Goal: Information Seeking & Learning: Compare options

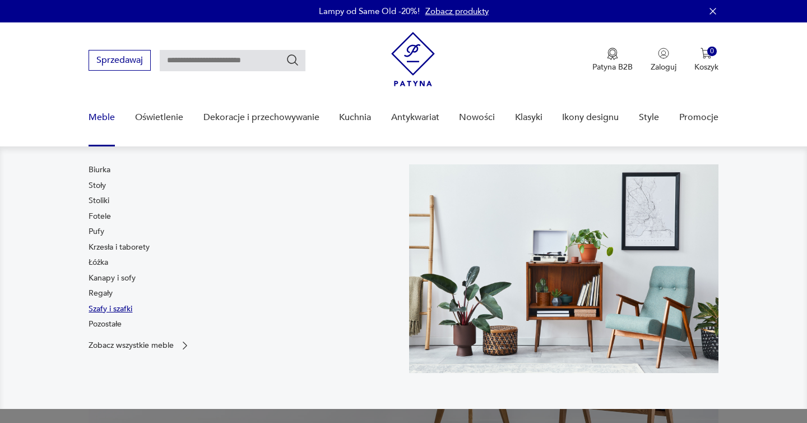
click at [118, 304] on link "Szafy i szafki" at bounding box center [111, 308] width 44 height 11
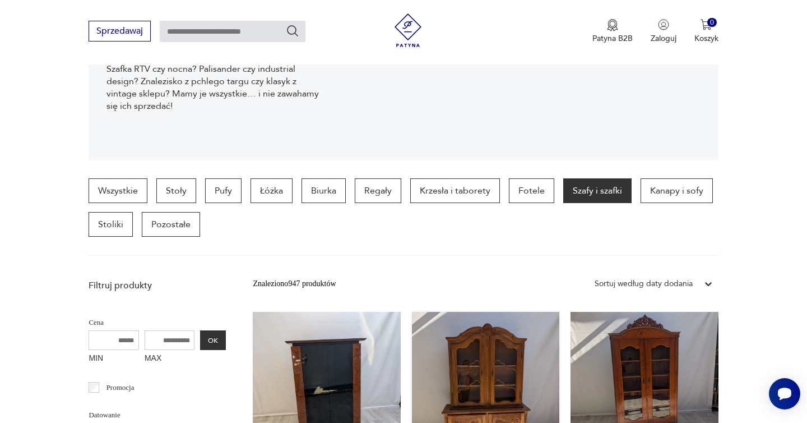
scroll to position [211, 0]
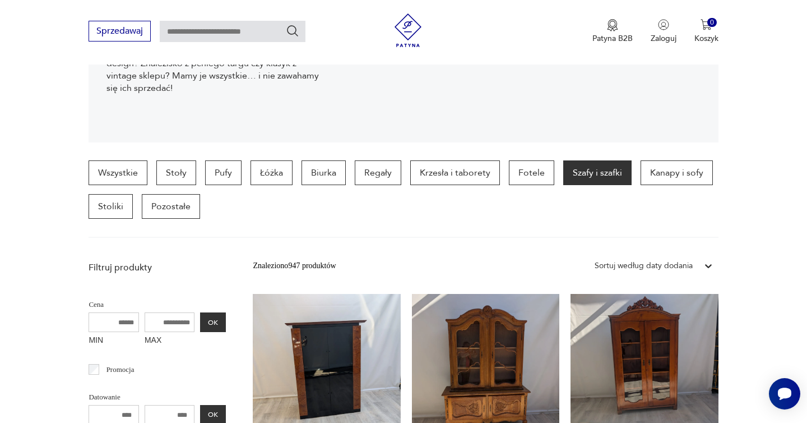
click at [237, 26] on input "text" at bounding box center [233, 31] width 146 height 21
type input "**********"
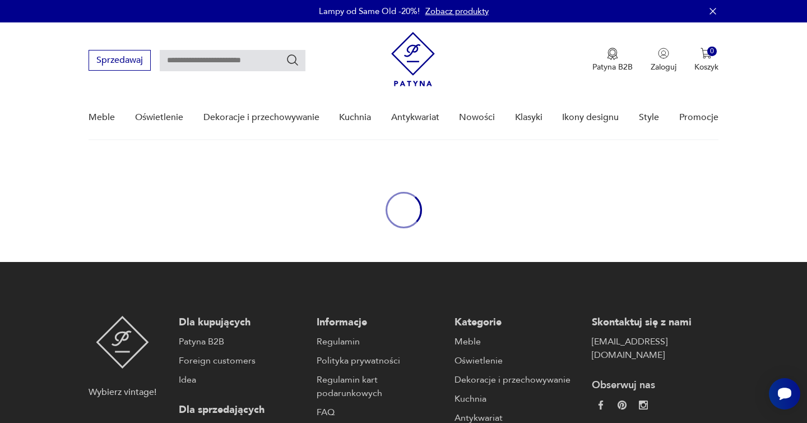
type input "**********"
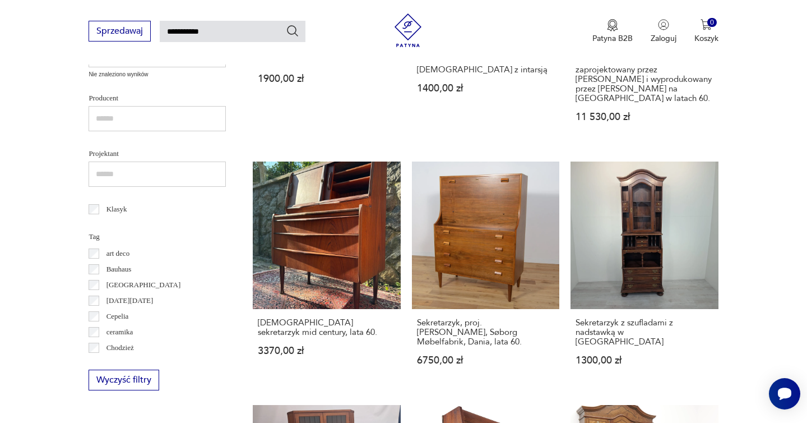
scroll to position [601, 0]
click at [482, 200] on link "Sekretarzyk, proj. B. Mogensen, Søborg Møbelfabrik, Dania, lata 60. 6750,00 zł" at bounding box center [485, 273] width 147 height 225
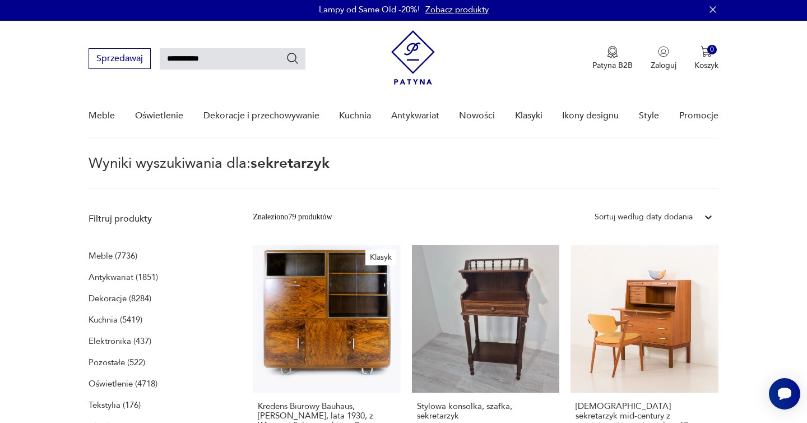
scroll to position [0, 0]
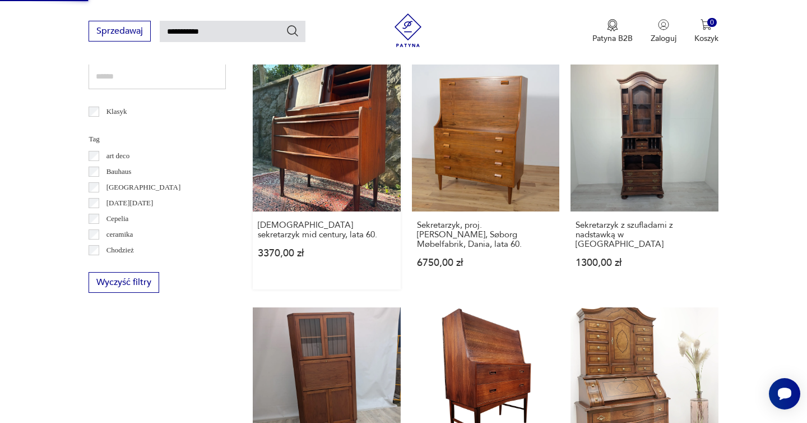
click at [341, 159] on link "Duński sekretarzyk mid century, lata 60. 3370,00 zł" at bounding box center [326, 176] width 147 height 225
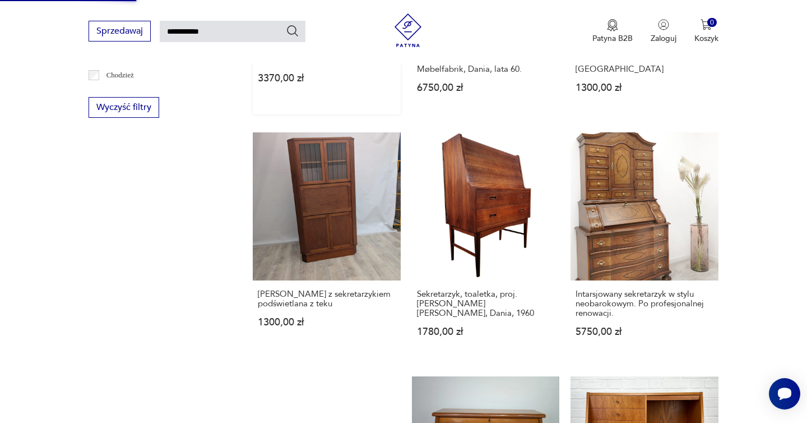
scroll to position [872, 0]
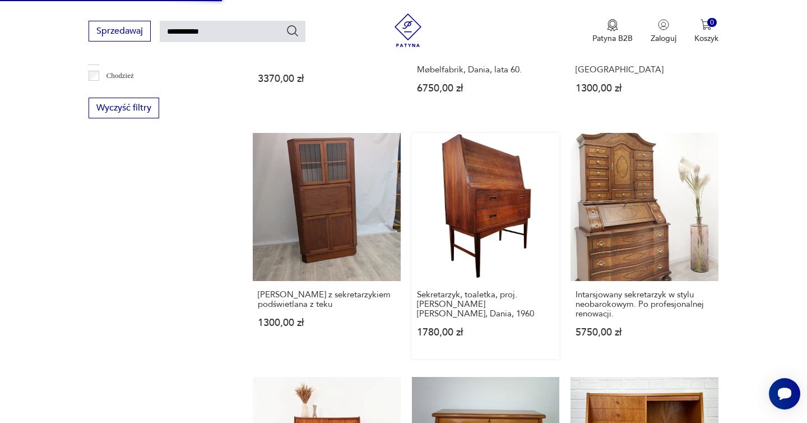
click at [482, 183] on link "Sekretarzyk, toaletka, proj. Arne Wahl Iversen, Dania, 1960 1780,00 zł" at bounding box center [485, 245] width 147 height 225
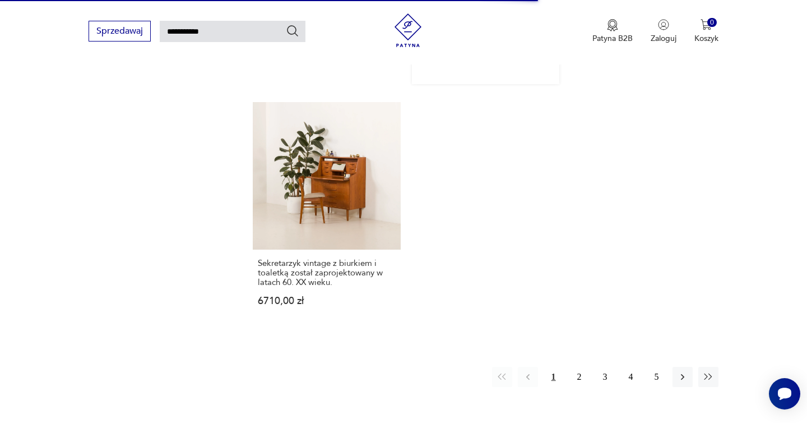
scroll to position [1459, 0]
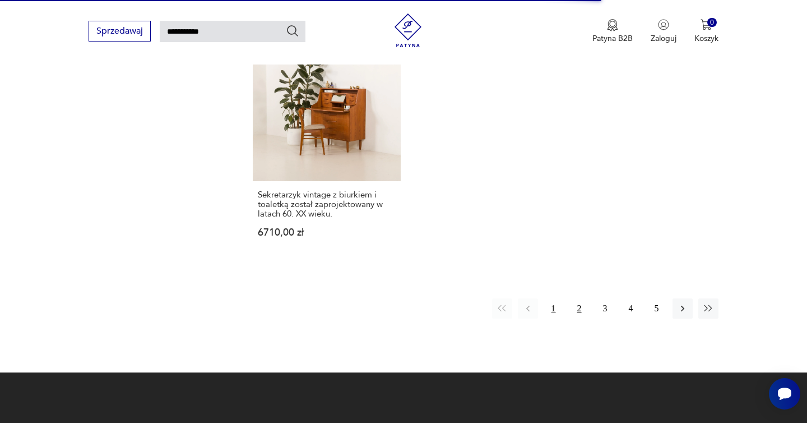
click at [579, 298] on button "2" at bounding box center [579, 308] width 20 height 20
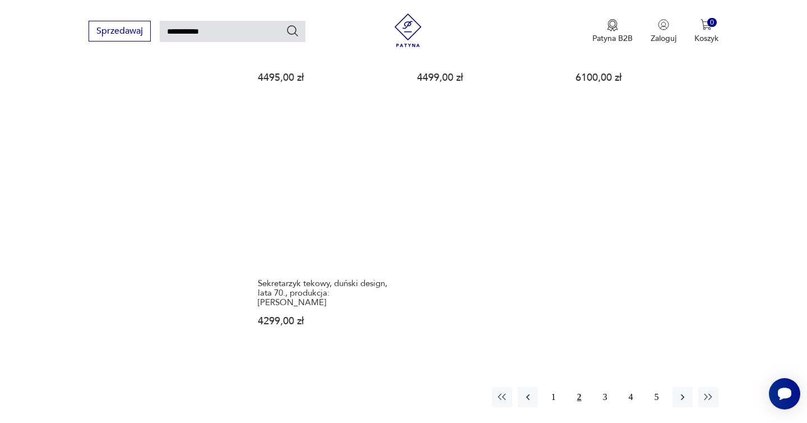
scroll to position [1355, 0]
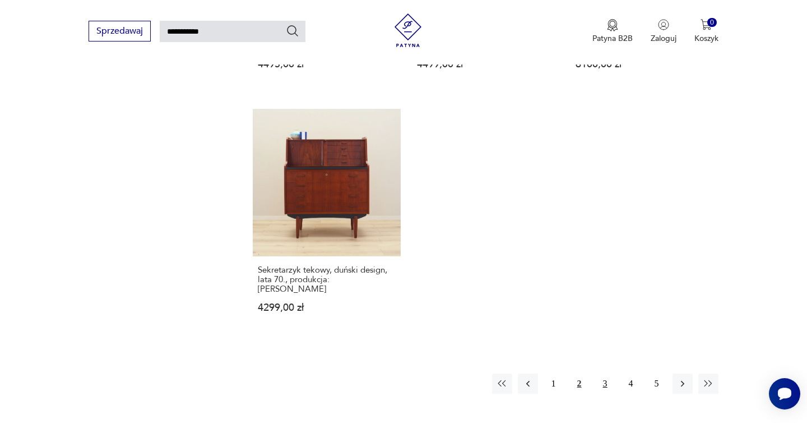
click at [607, 375] on button "3" at bounding box center [605, 383] width 20 height 20
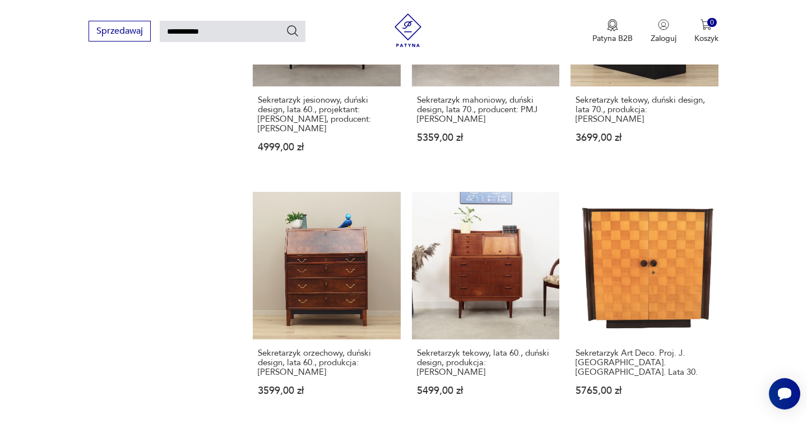
scroll to position [1064, 0]
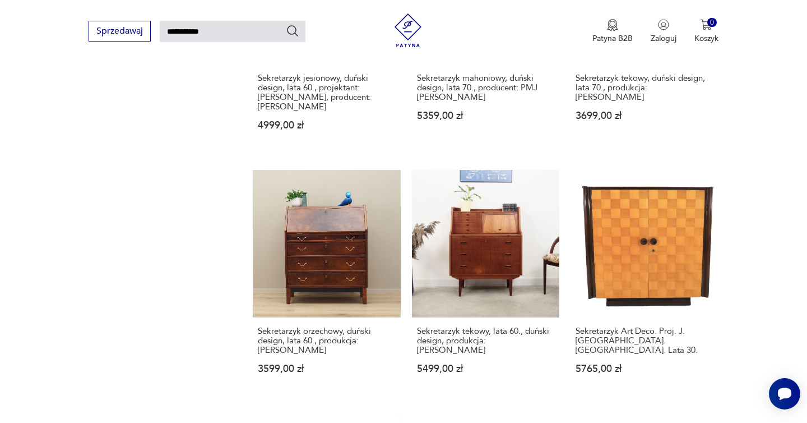
drag, startPoint x: 480, startPoint y: 84, endPoint x: 403, endPoint y: 5, distance: 110.2
click at [0, 0] on body "Cenimy prywatność użytkowników Używamy plików cookie, aby poprawić jakość przeg…" at bounding box center [403, 2] width 807 height 2133
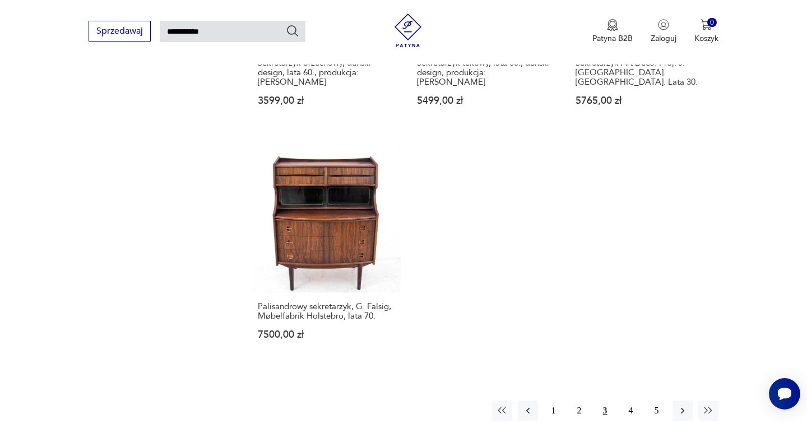
scroll to position [1376, 0]
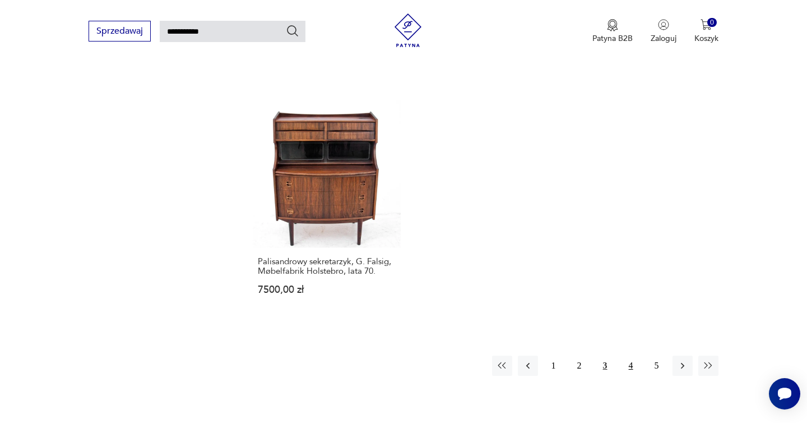
click at [621, 355] on button "4" at bounding box center [631, 365] width 20 height 20
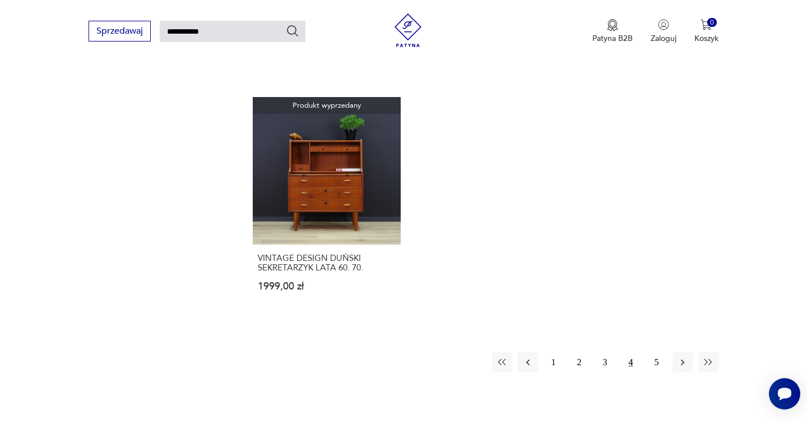
scroll to position [1422, 0]
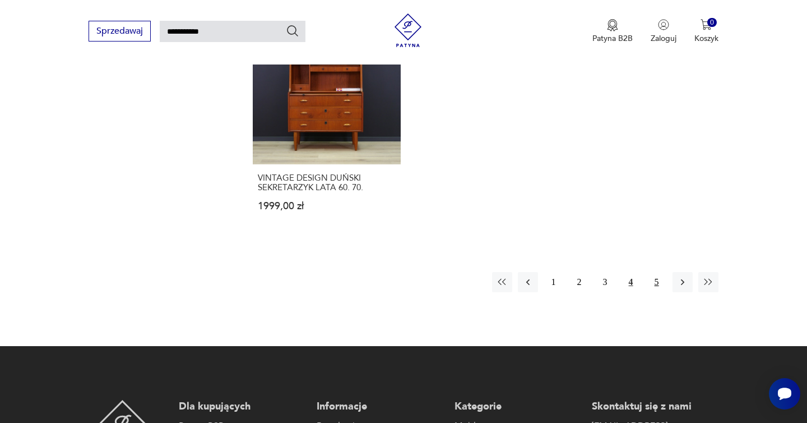
click at [654, 272] on button "5" at bounding box center [657, 282] width 20 height 20
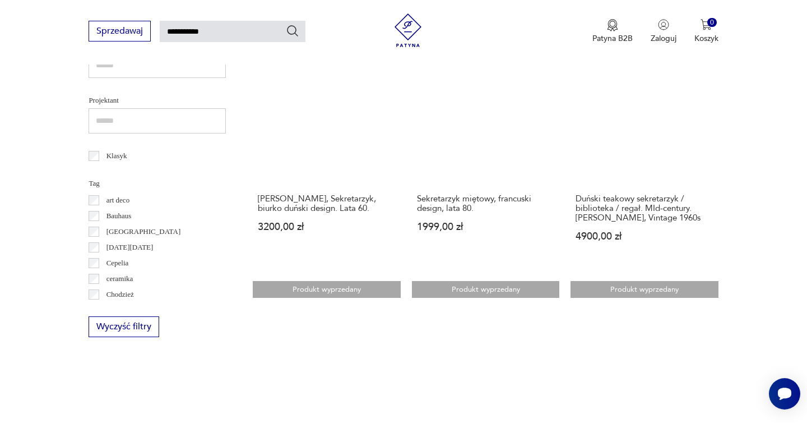
scroll to position [541, 0]
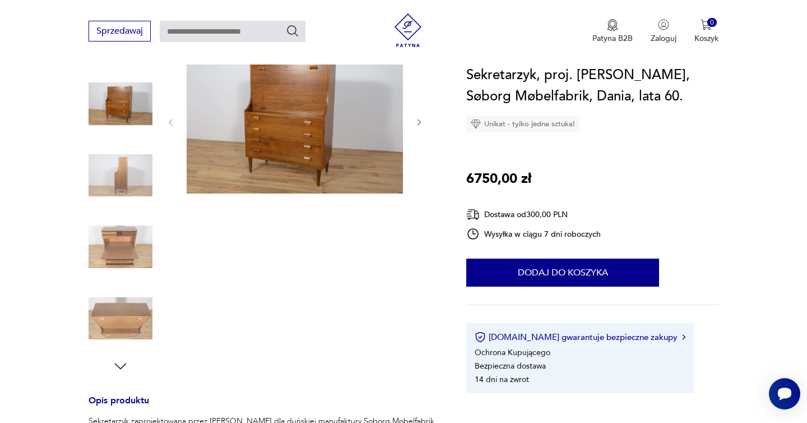
scroll to position [136, 0]
click at [419, 124] on icon "button" at bounding box center [420, 122] width 10 height 10
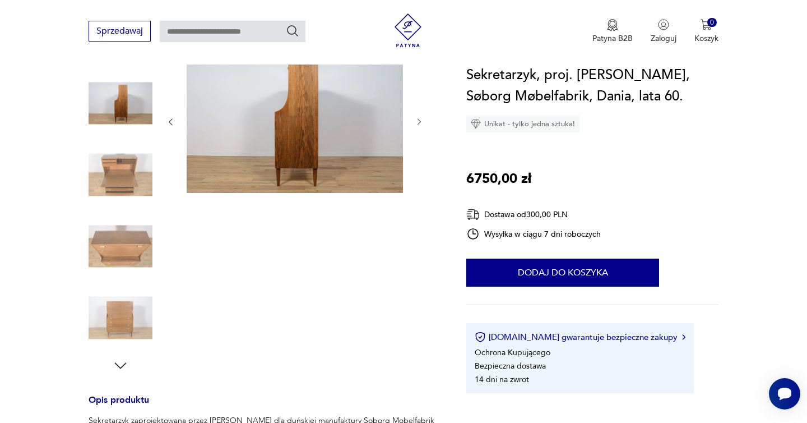
click at [419, 124] on icon "button" at bounding box center [420, 122] width 10 height 10
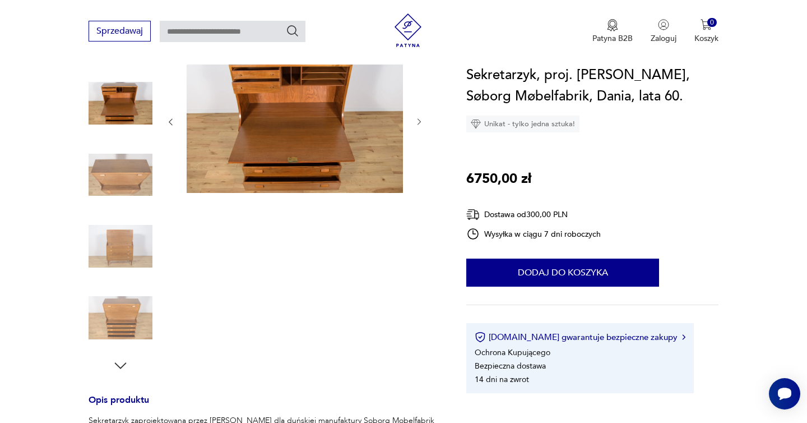
scroll to position [84, 0]
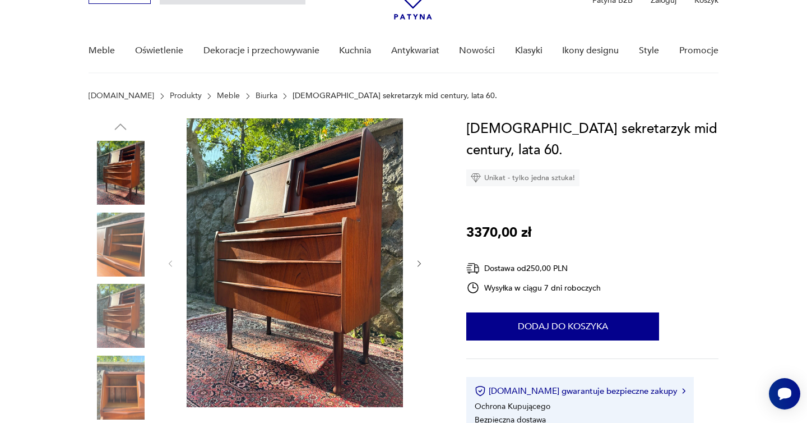
scroll to position [66, 0]
click at [417, 266] on icon "button" at bounding box center [420, 264] width 10 height 10
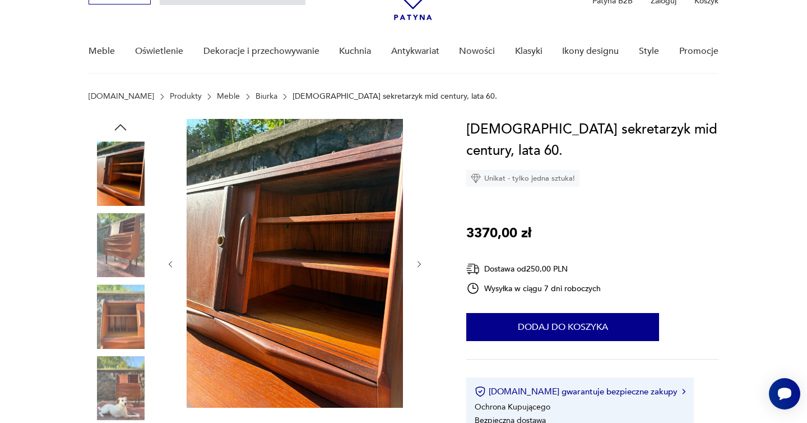
click at [417, 266] on icon "button" at bounding box center [420, 264] width 10 height 10
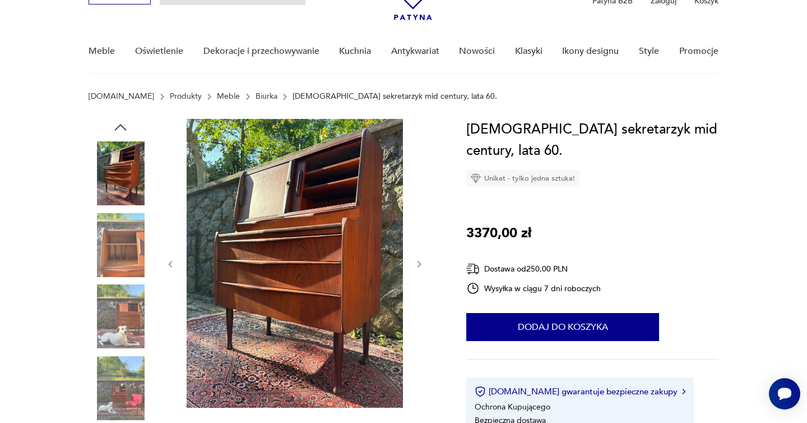
click at [417, 266] on icon "button" at bounding box center [420, 264] width 10 height 10
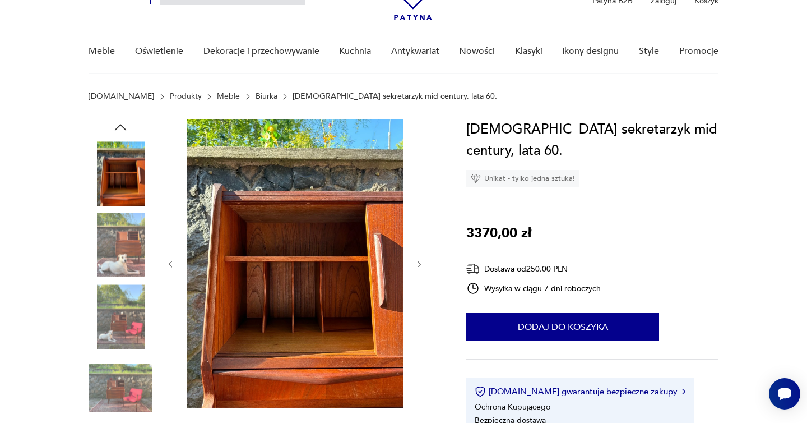
click at [417, 266] on icon "button" at bounding box center [420, 264] width 10 height 10
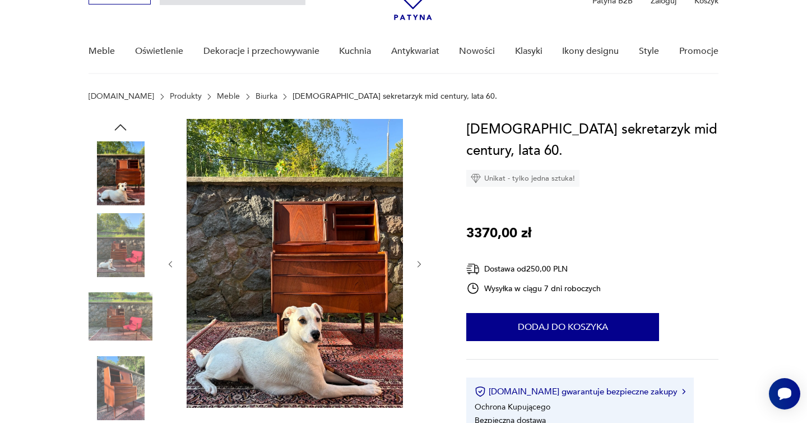
click at [417, 266] on icon "button" at bounding box center [420, 264] width 10 height 10
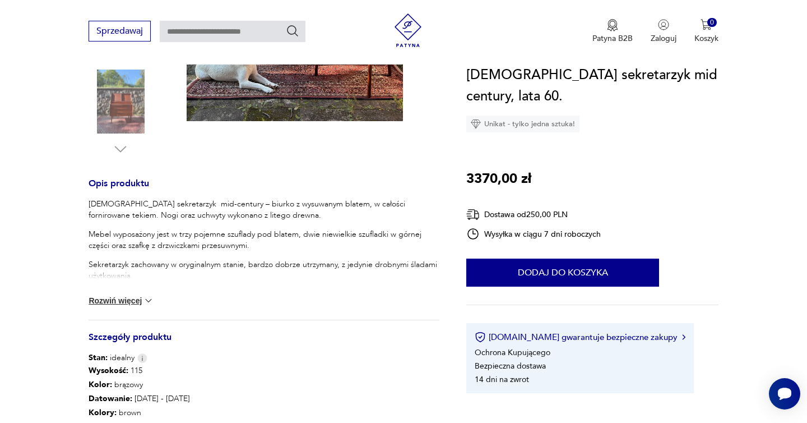
scroll to position [354, 0]
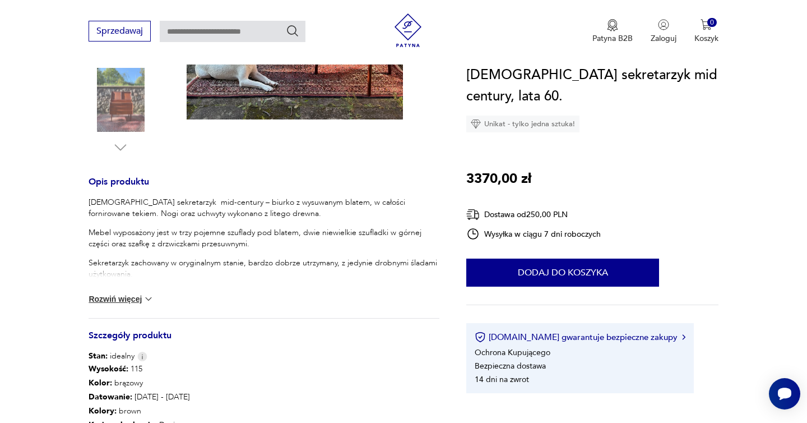
click at [133, 294] on button "Rozwiń więcej" at bounding box center [121, 298] width 65 height 11
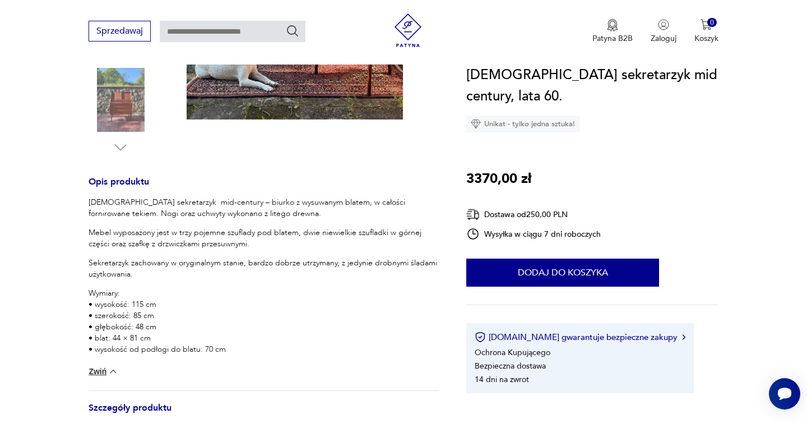
scroll to position [355, 0]
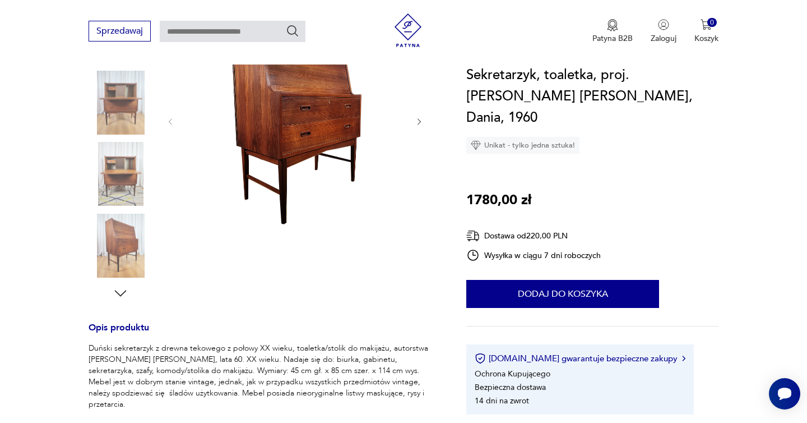
scroll to position [216, 0]
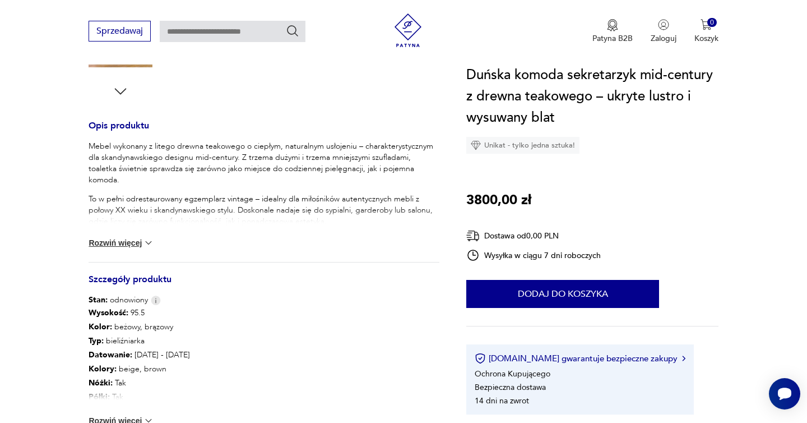
scroll to position [411, 0]
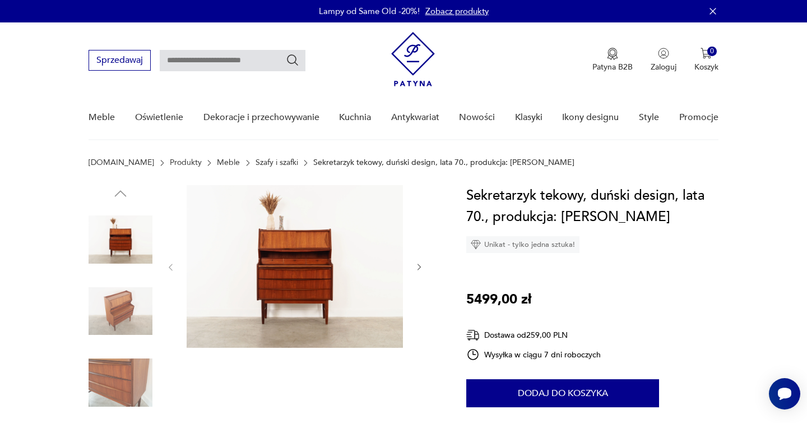
click at [216, 57] on input "text" at bounding box center [233, 60] width 146 height 21
type input "******"
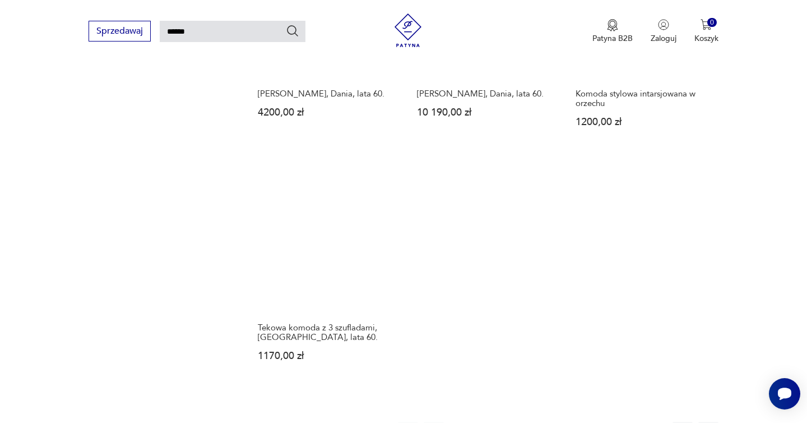
scroll to position [1396, 0]
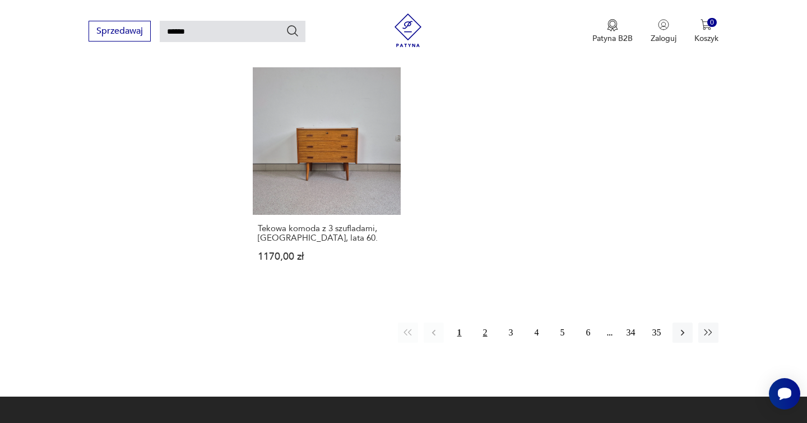
click at [484, 328] on button "2" at bounding box center [485, 332] width 20 height 20
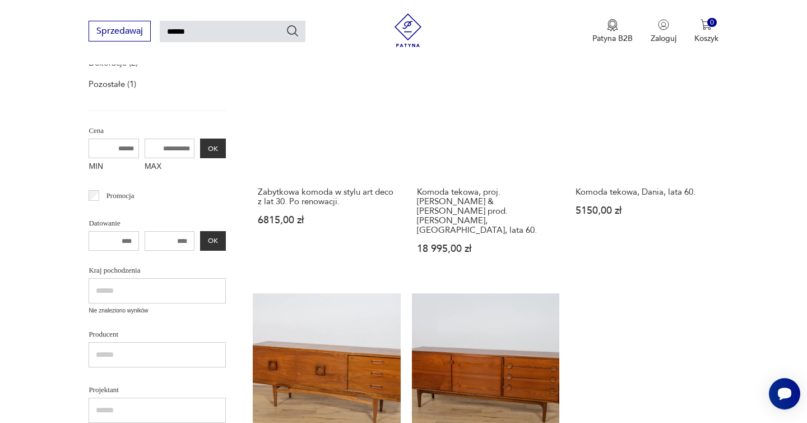
scroll to position [220, 0]
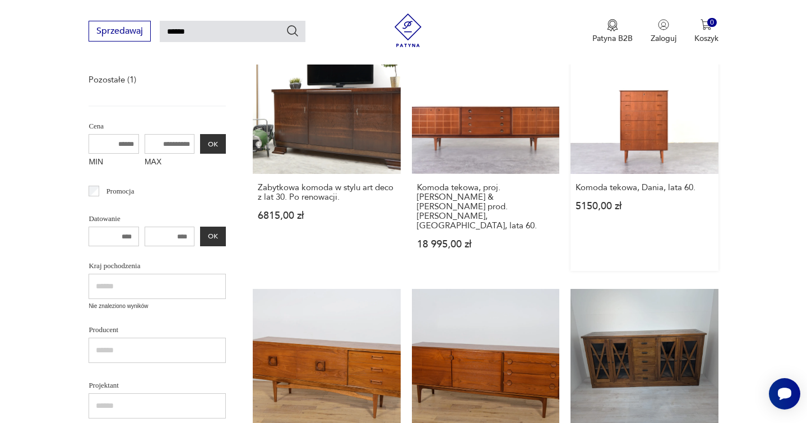
click at [666, 128] on link "Komoda tekowa, Dania, lata 60. 5150,00 zł" at bounding box center [643, 148] width 147 height 244
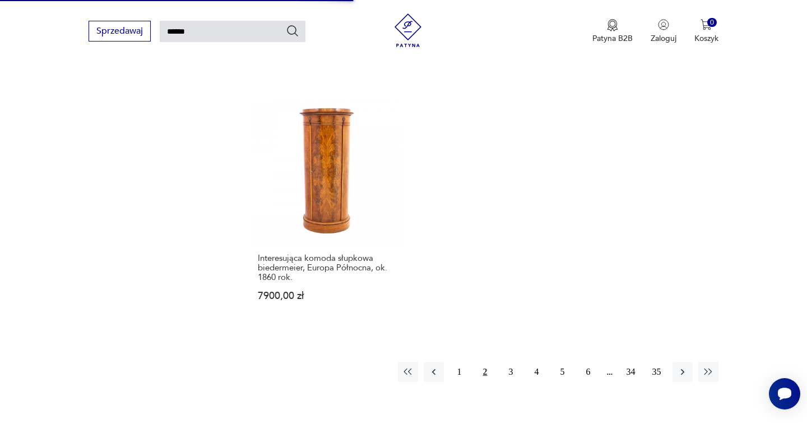
scroll to position [1391, 0]
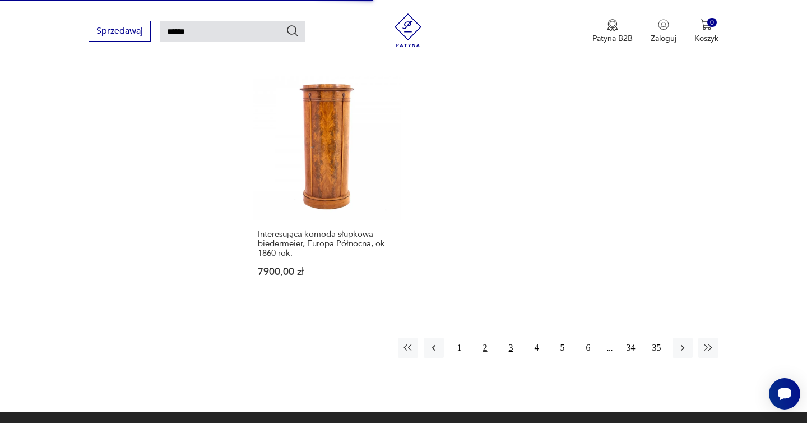
click at [512, 337] on button "3" at bounding box center [511, 347] width 20 height 20
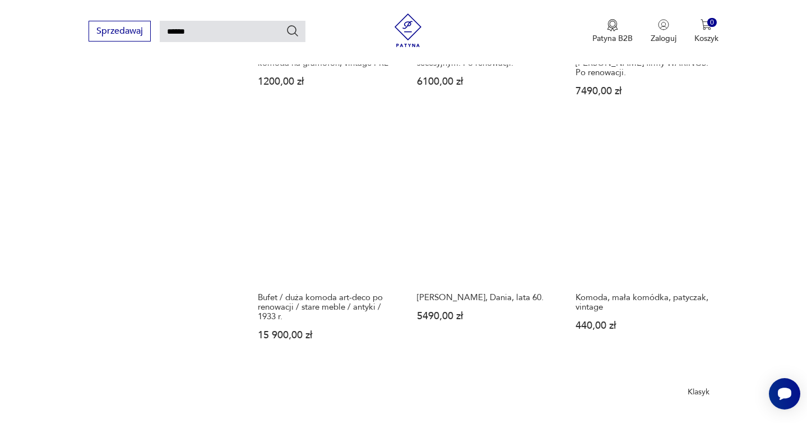
scroll to position [834, 0]
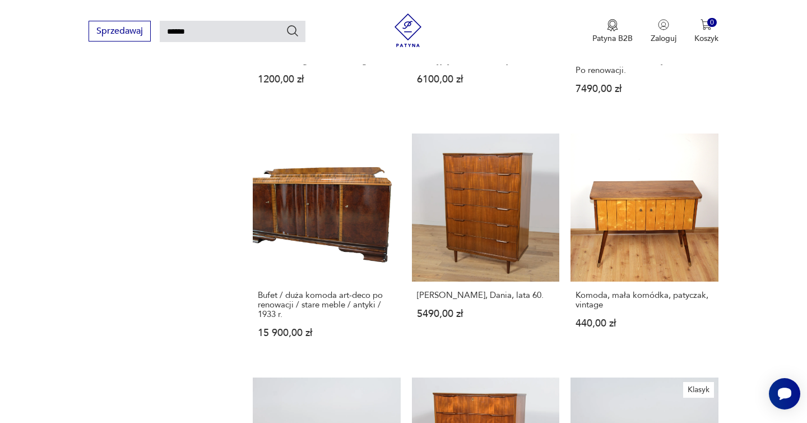
click at [759, 127] on section "Filtruj produkty Meble (548) Dekoracje (2) Pozostałe (1) Cena MIN MAX OK Promoc…" at bounding box center [403, 167] width 807 height 1584
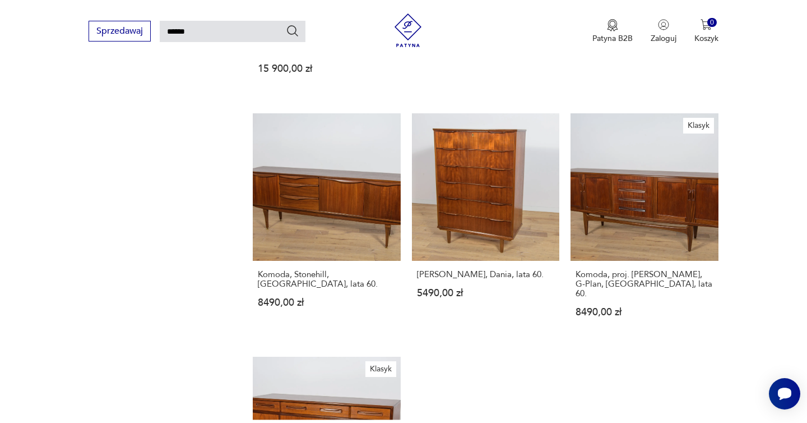
scroll to position [1121, 0]
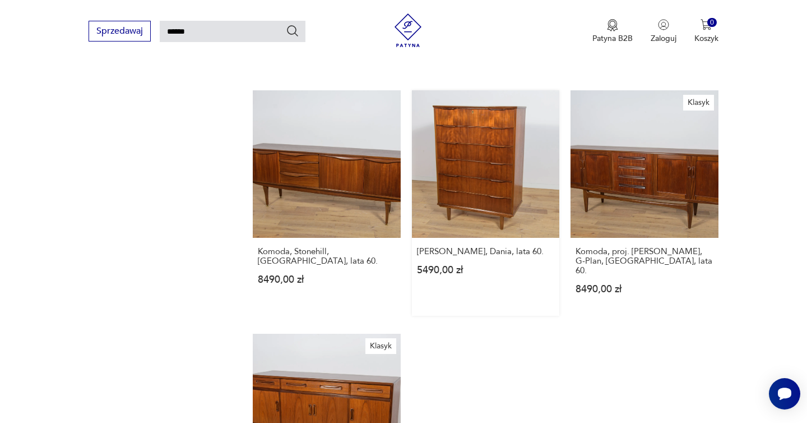
click at [434, 133] on link "Komoda, Dania, lata 60. 5490,00 zł" at bounding box center [485, 202] width 147 height 225
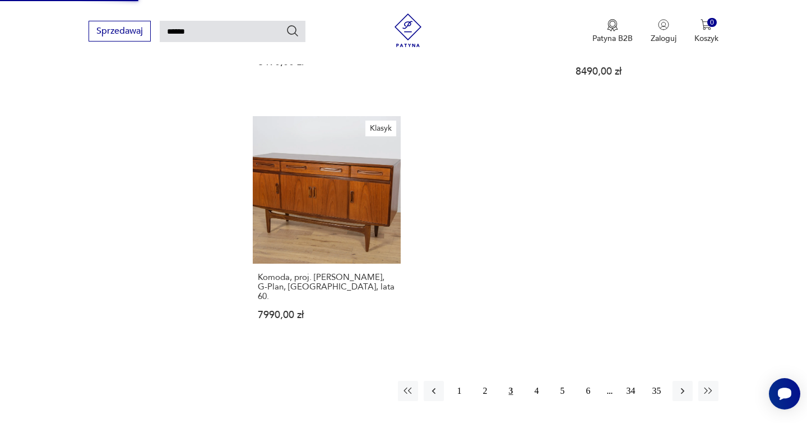
scroll to position [1363, 0]
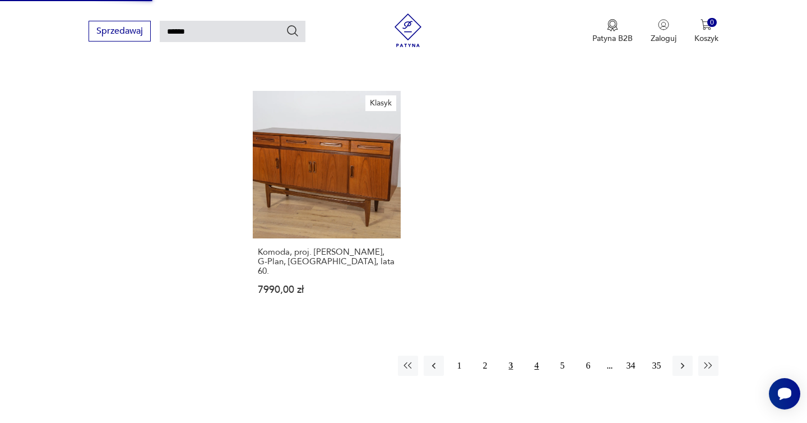
click at [536, 355] on button "4" at bounding box center [537, 365] width 20 height 20
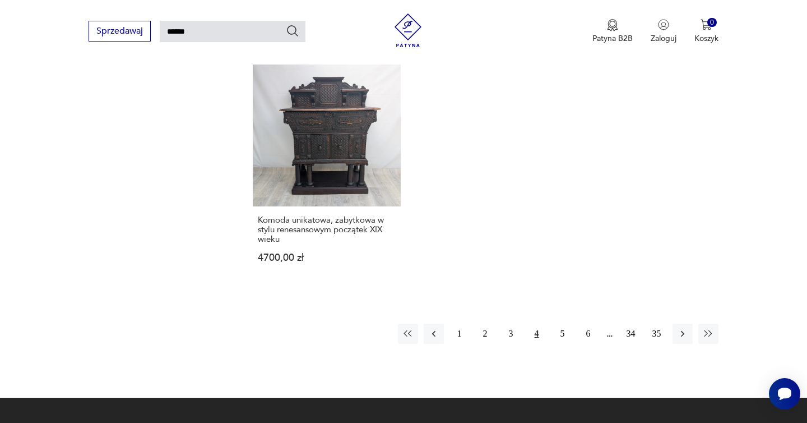
scroll to position [1381, 0]
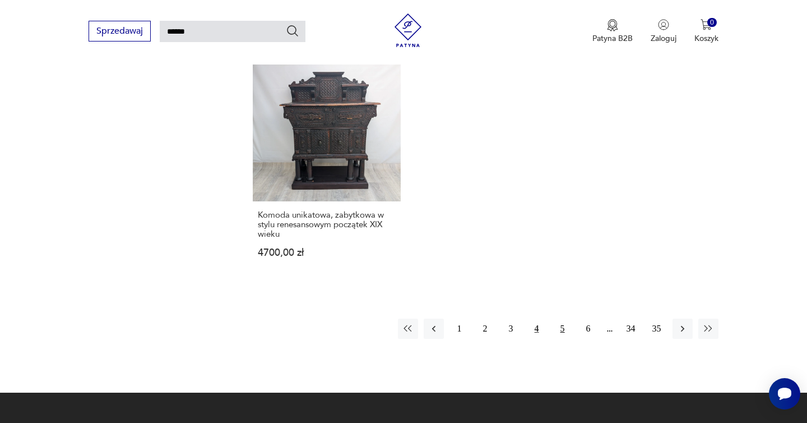
click at [561, 322] on button "5" at bounding box center [563, 328] width 20 height 20
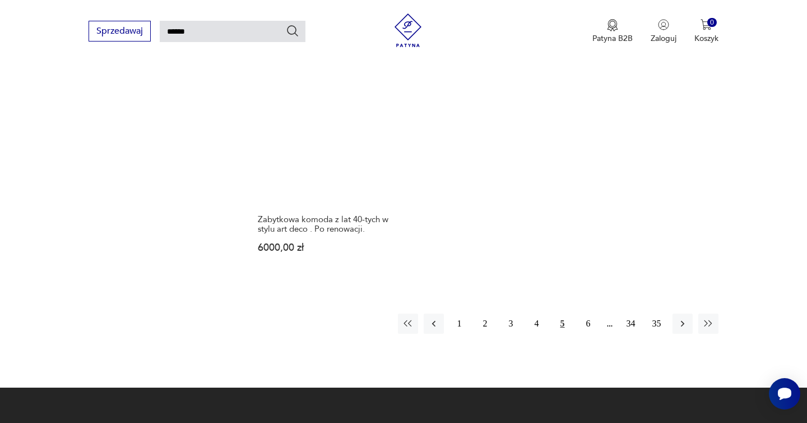
scroll to position [1382, 0]
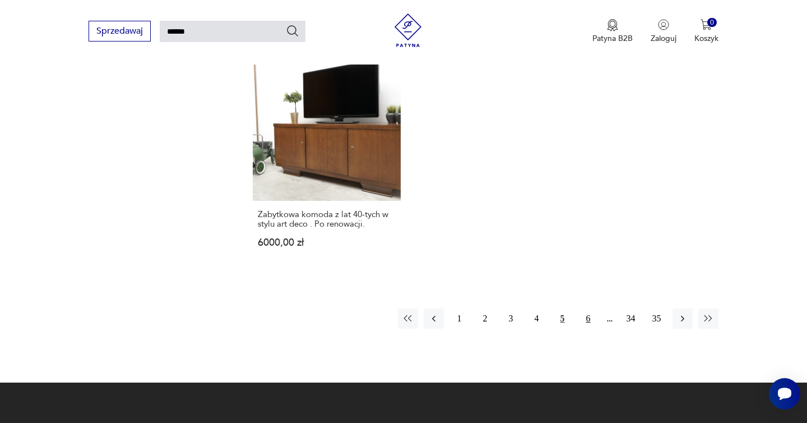
click at [586, 323] on button "6" at bounding box center [588, 318] width 20 height 20
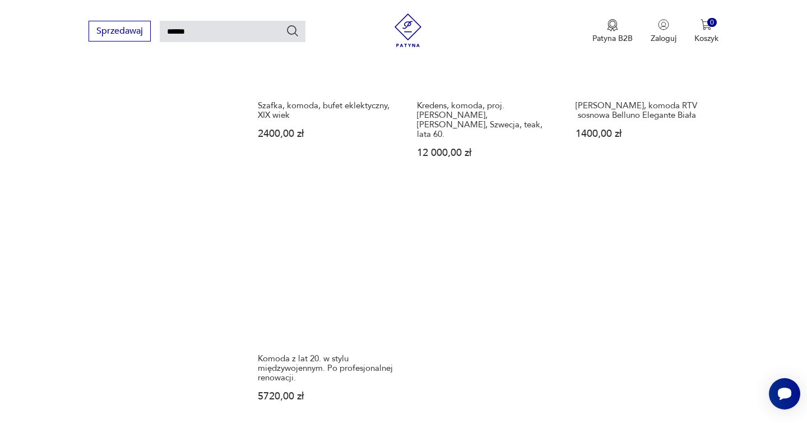
scroll to position [1332, 0]
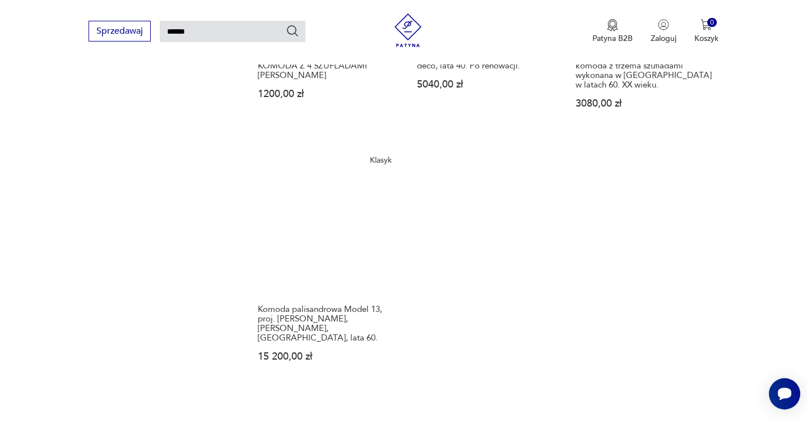
scroll to position [1344, 0]
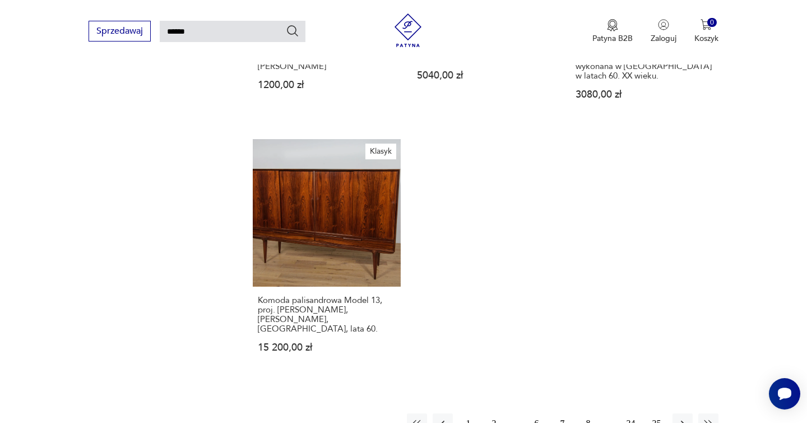
click at [592, 413] on button "8" at bounding box center [588, 423] width 20 height 20
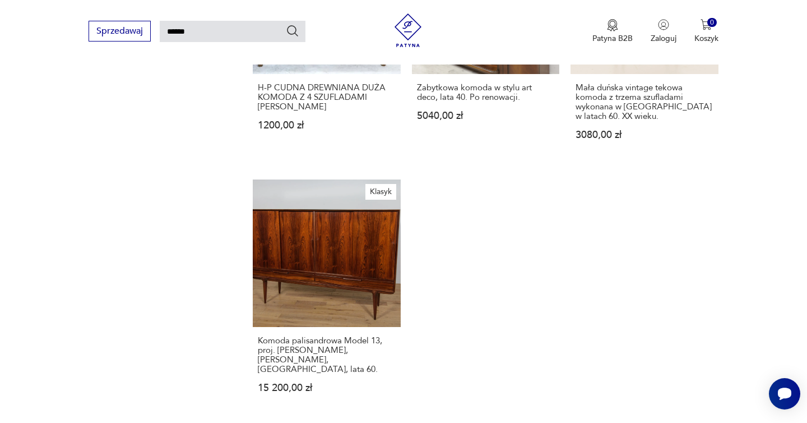
scroll to position [1053, 0]
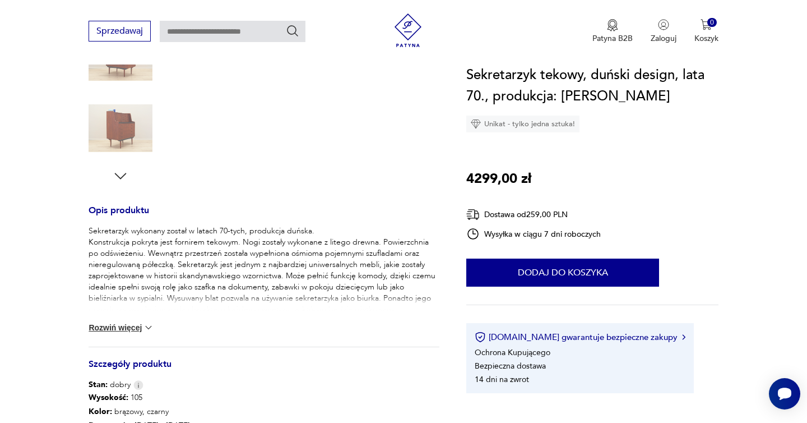
scroll to position [380, 0]
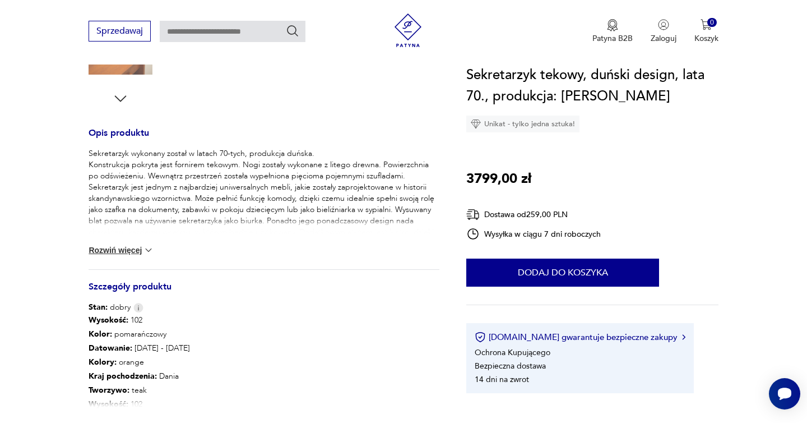
scroll to position [410, 0]
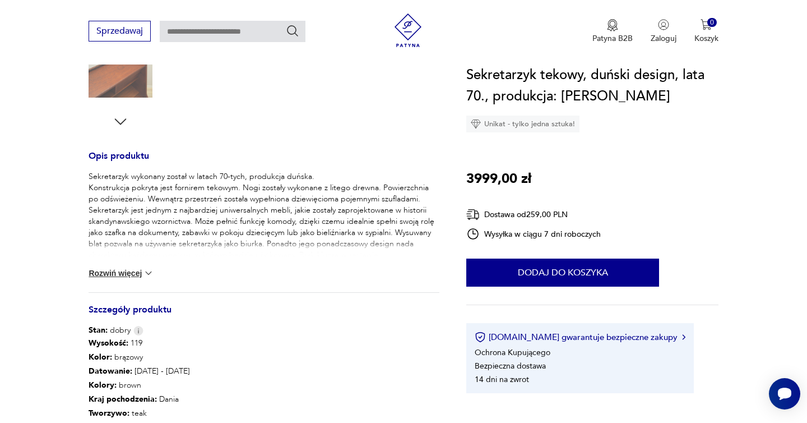
scroll to position [383, 0]
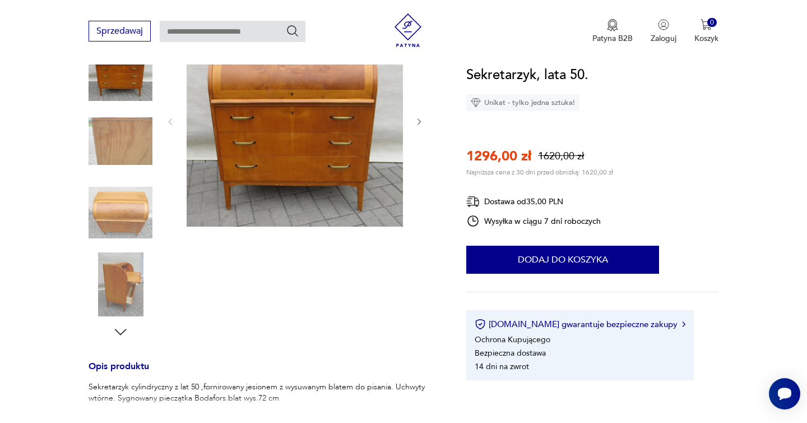
scroll to position [272, 0]
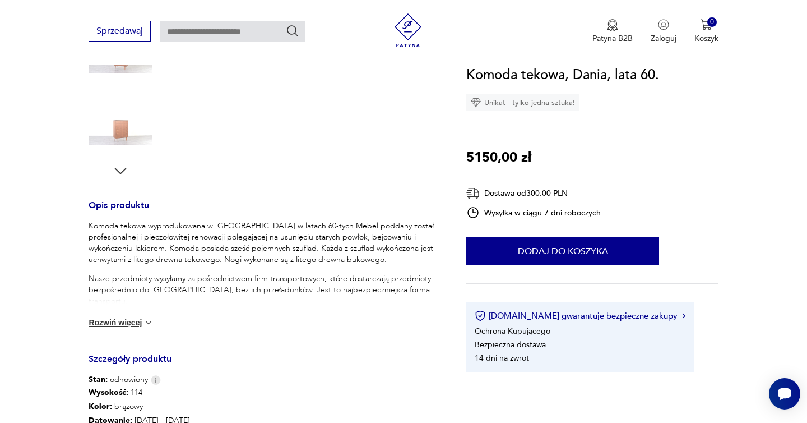
scroll to position [498, 0]
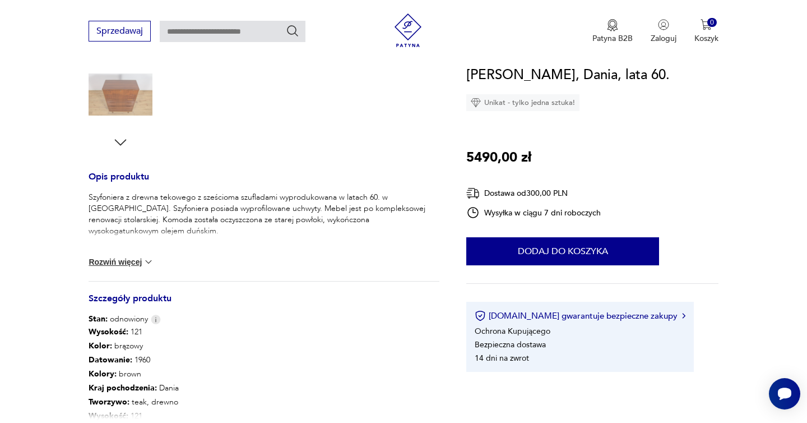
scroll to position [397, 0]
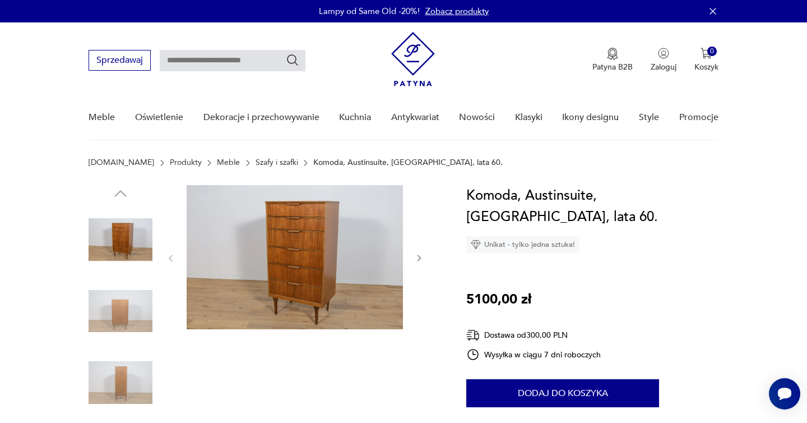
click at [420, 256] on icon "button" at bounding box center [420, 258] width 10 height 10
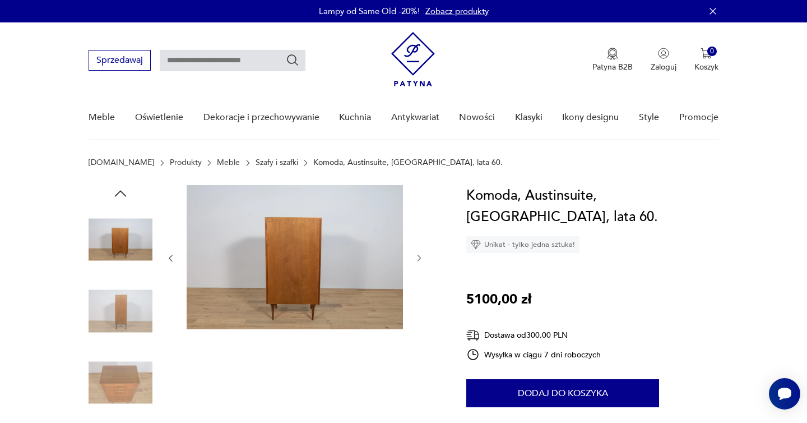
click at [420, 256] on icon "button" at bounding box center [420, 258] width 10 height 10
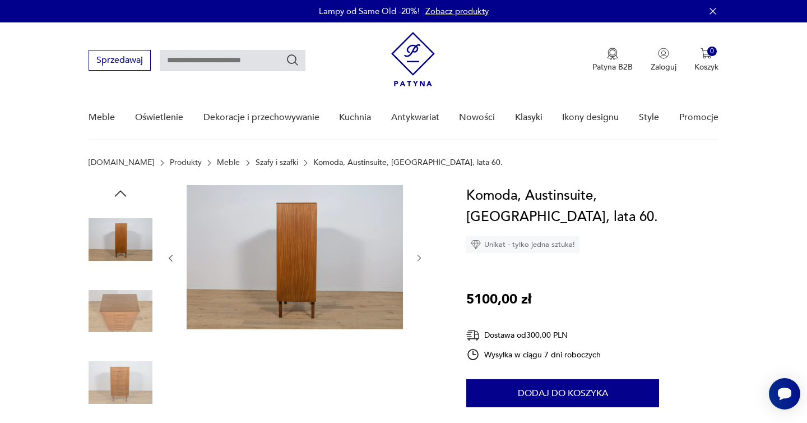
click at [420, 256] on icon "button" at bounding box center [420, 258] width 10 height 10
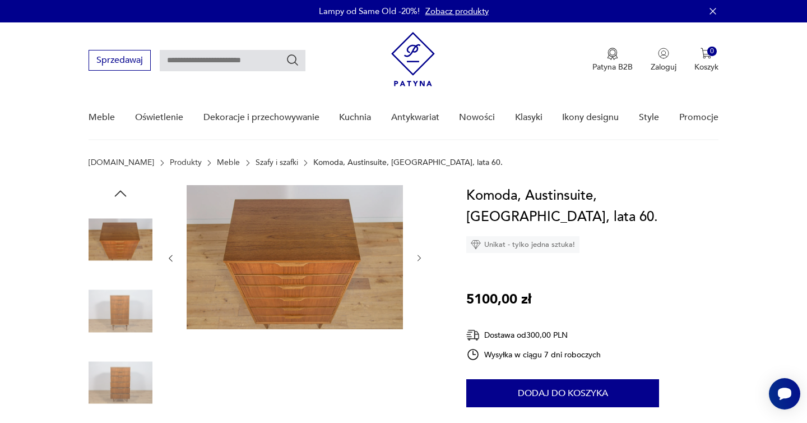
click at [420, 256] on icon "button" at bounding box center [420, 258] width 10 height 10
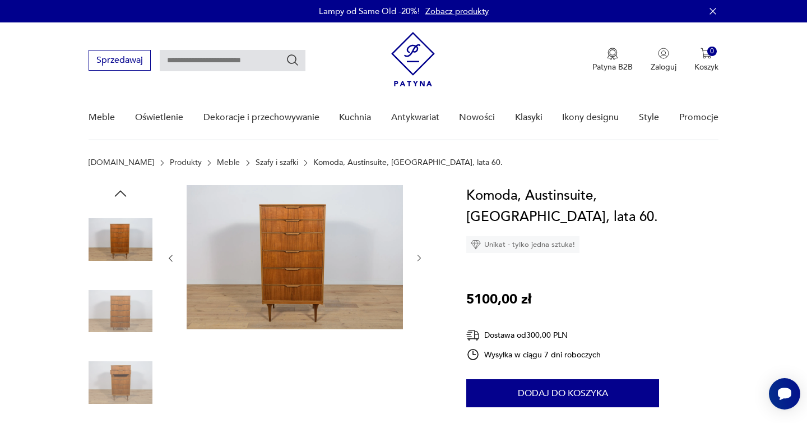
click at [420, 256] on icon "button" at bounding box center [420, 258] width 10 height 10
